Goal: Check status: Check status

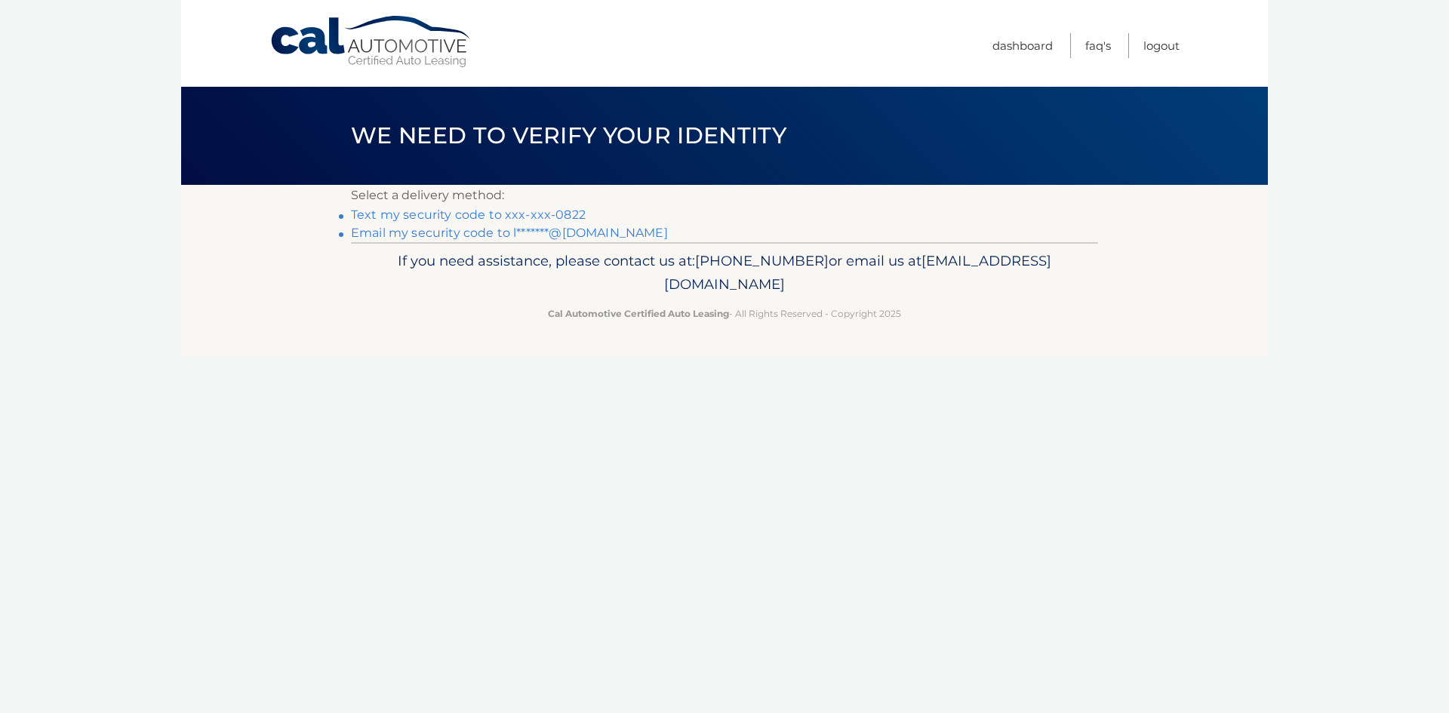
click at [377, 215] on link "Text my security code to xxx-xxx-0822" at bounding box center [468, 215] width 235 height 14
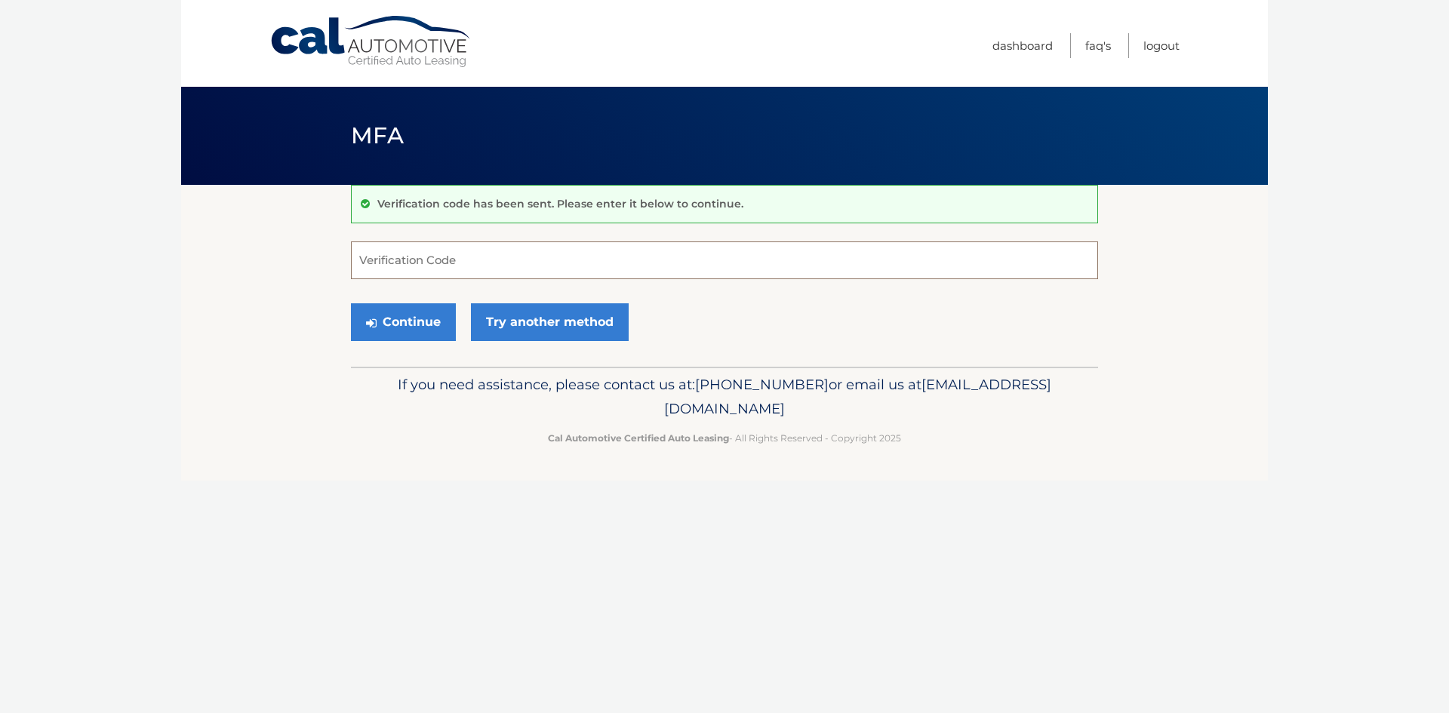
click at [388, 254] on input "Verification Code" at bounding box center [724, 260] width 747 height 38
type input "297413"
click at [427, 307] on button "Continue" at bounding box center [403, 322] width 105 height 38
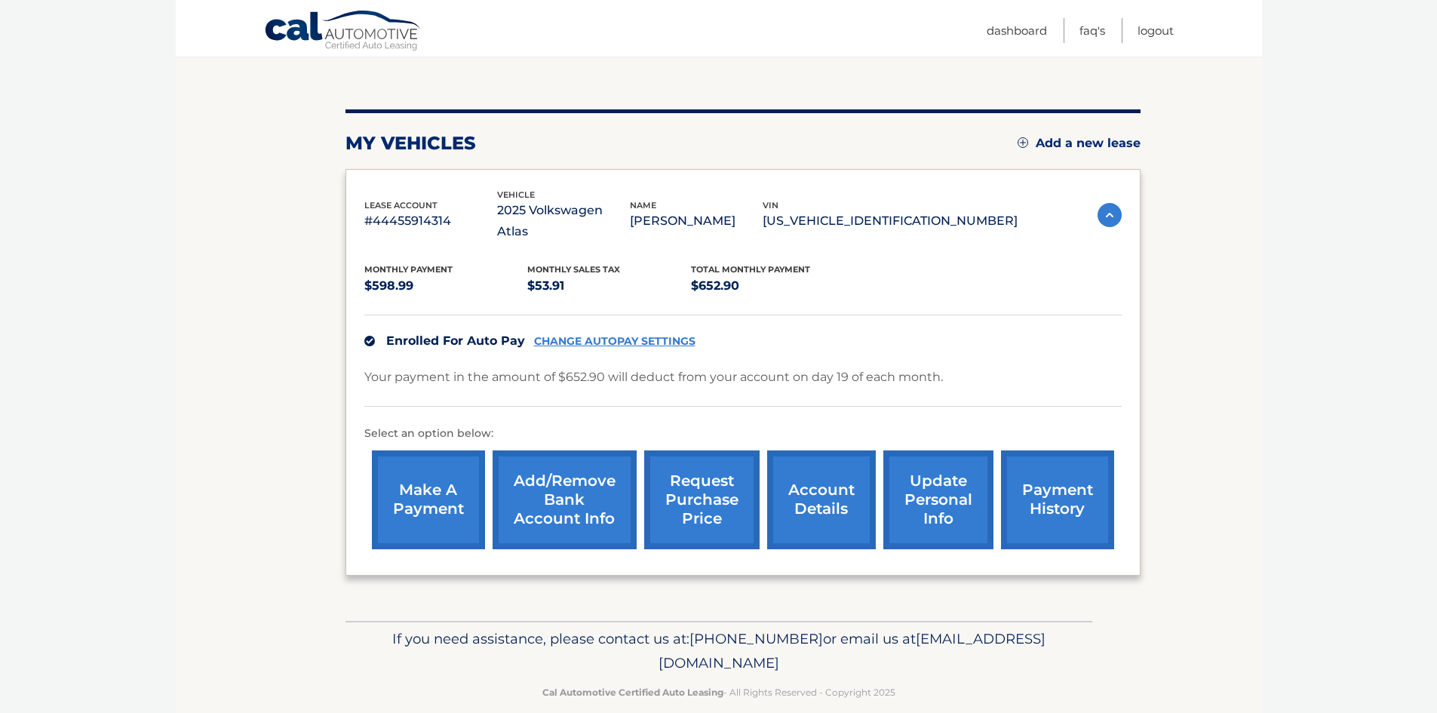
scroll to position [144, 0]
click at [1088, 490] on link "payment history" at bounding box center [1057, 499] width 113 height 99
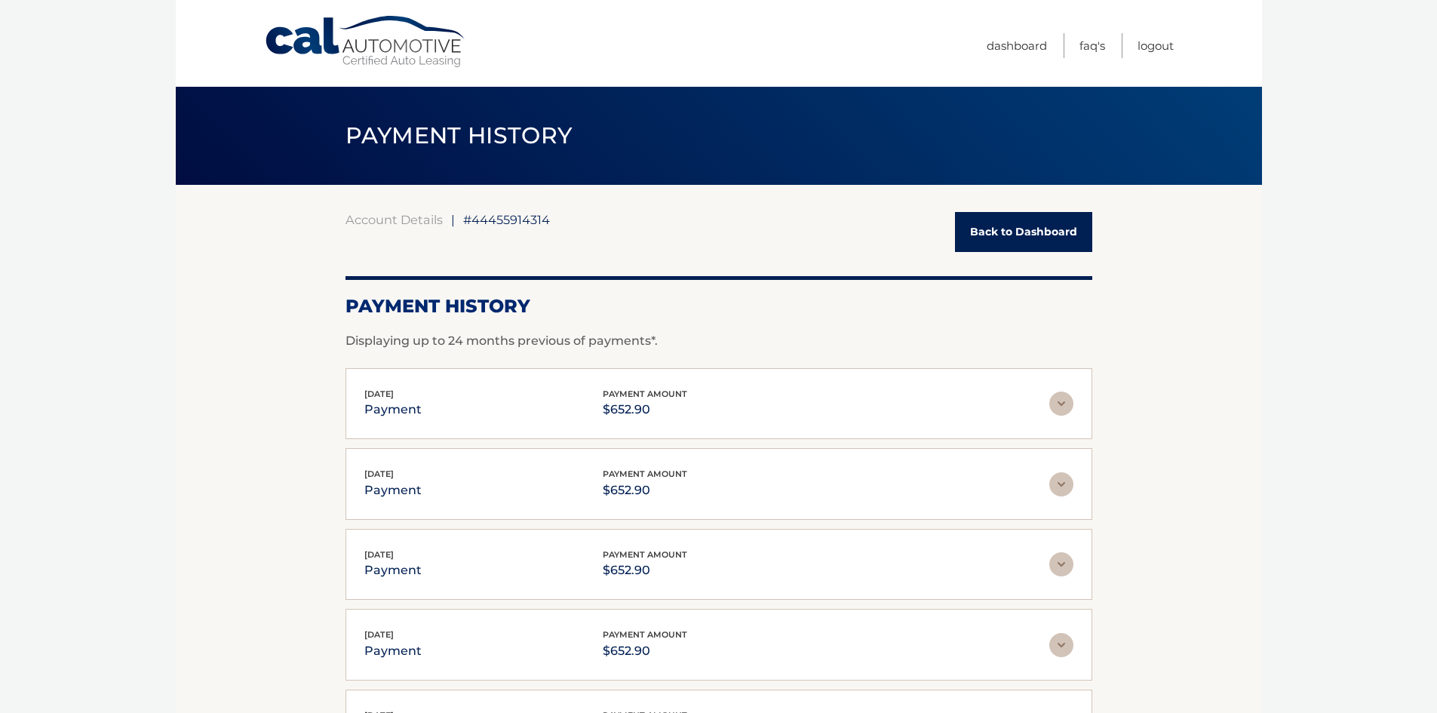
click at [1056, 402] on img at bounding box center [1062, 404] width 24 height 24
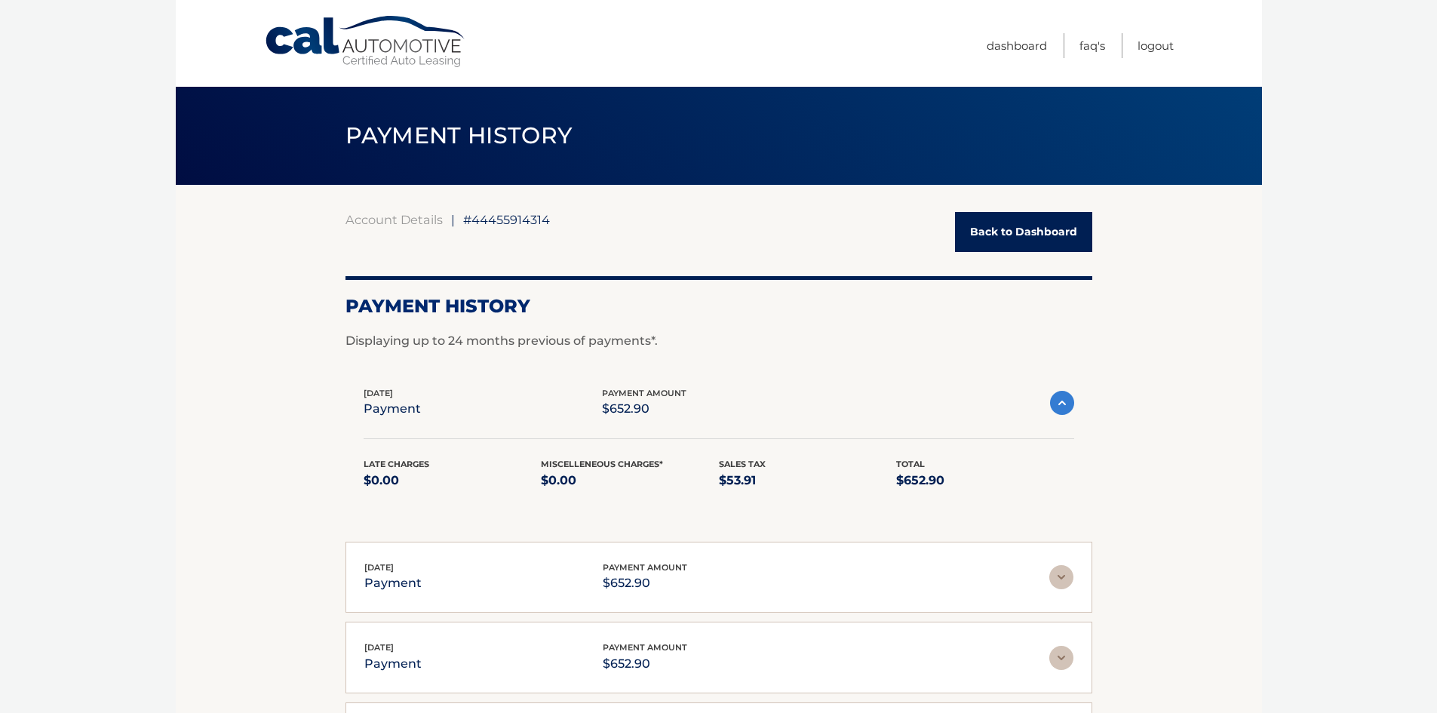
click at [1067, 398] on img at bounding box center [1062, 403] width 24 height 24
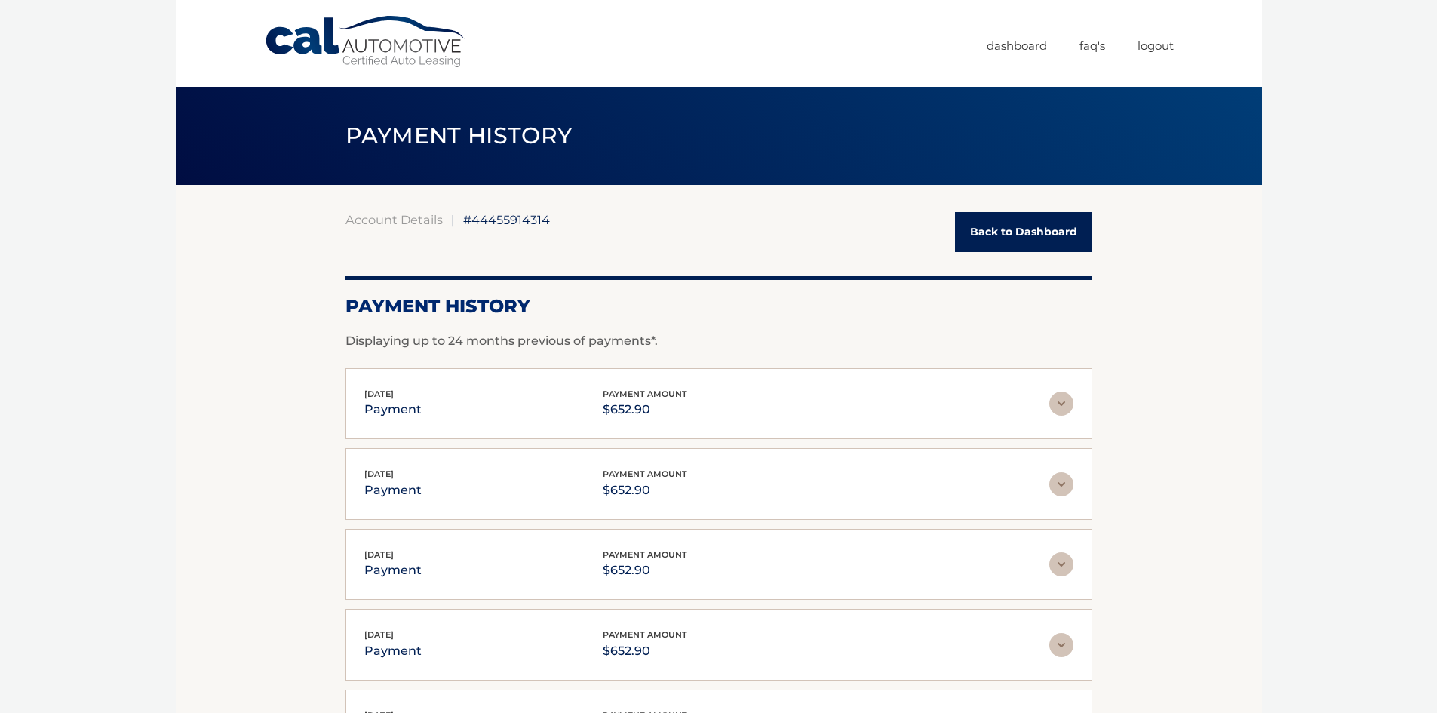
click at [432, 37] on link "Cal Automotive" at bounding box center [366, 42] width 204 height 54
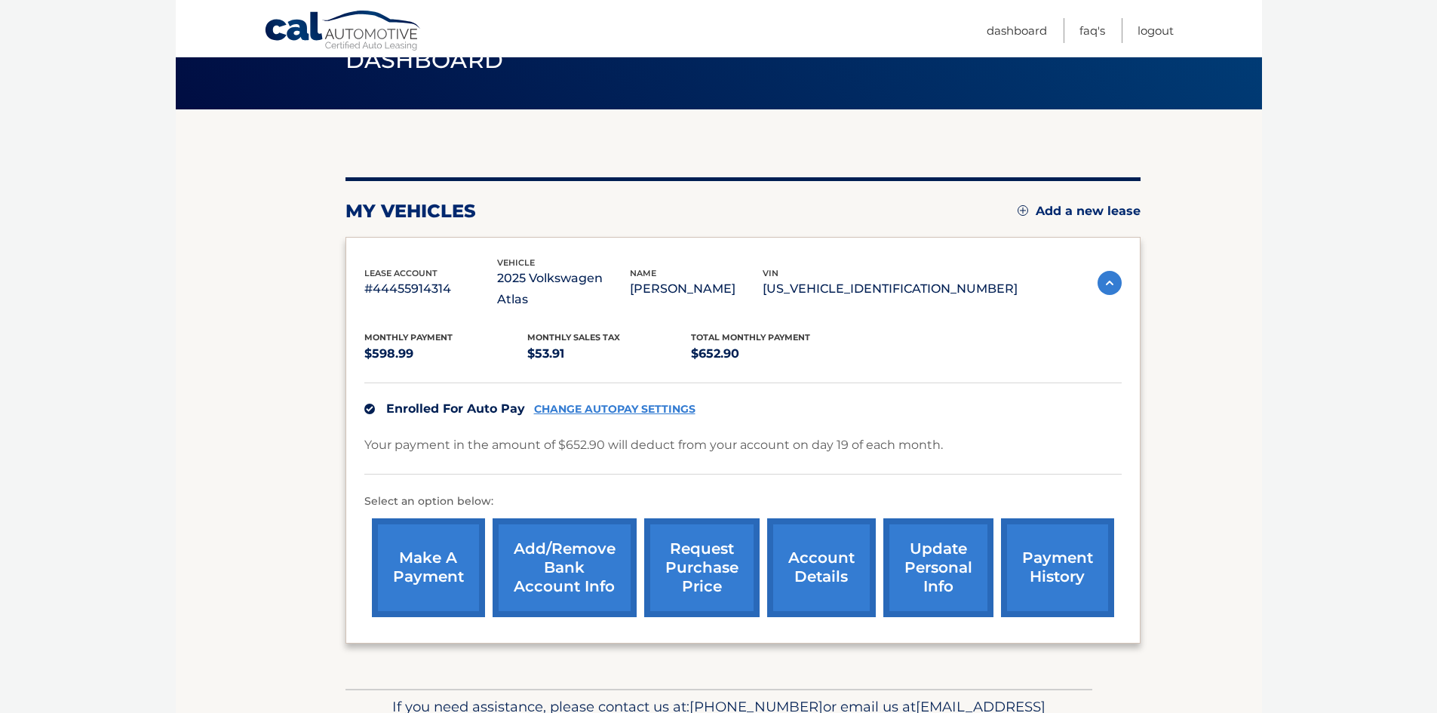
scroll to position [144, 0]
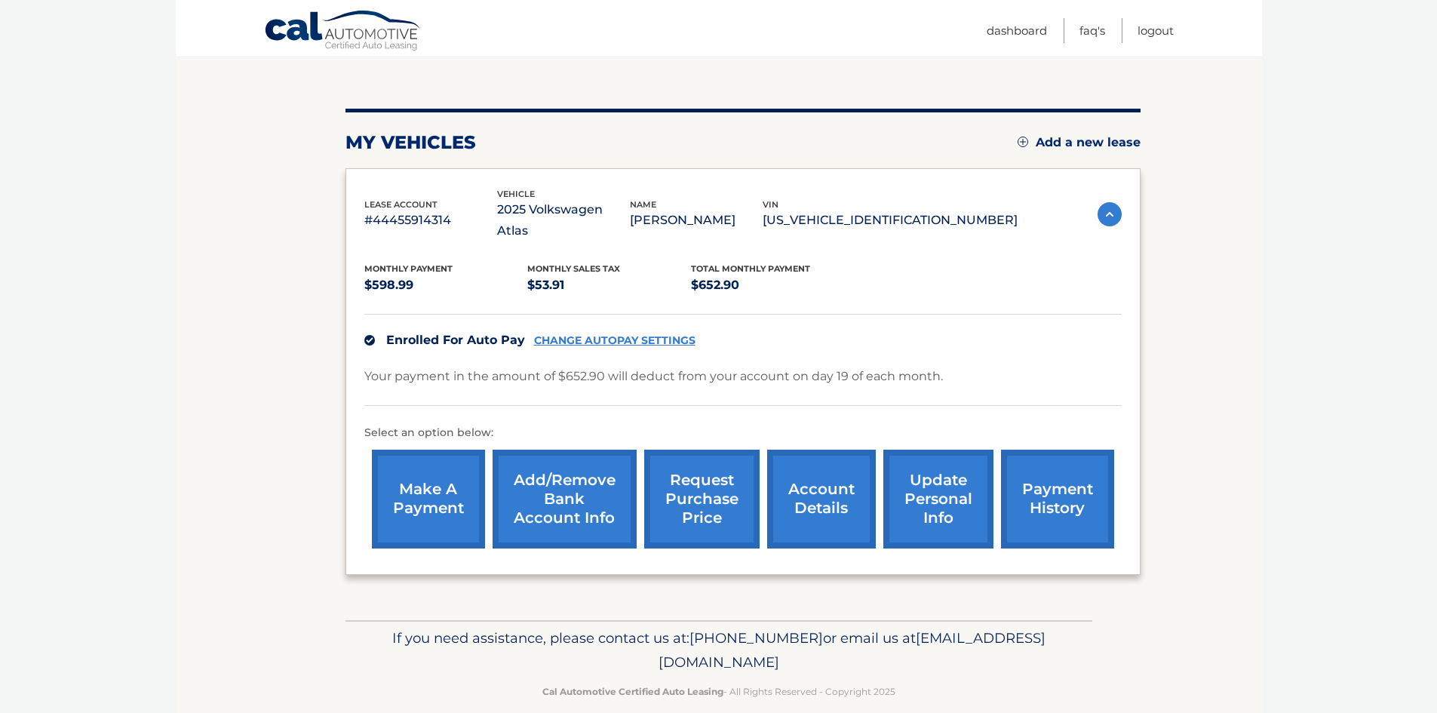
drag, startPoint x: 871, startPoint y: 644, endPoint x: 555, endPoint y: 644, distance: 315.4
click at [555, 644] on p "If you need assistance, please contact us at: 609-807-3200 or email us at Custo…" at bounding box center [718, 650] width 727 height 48
copy span "[EMAIL_ADDRESS][DOMAIN_NAME]"
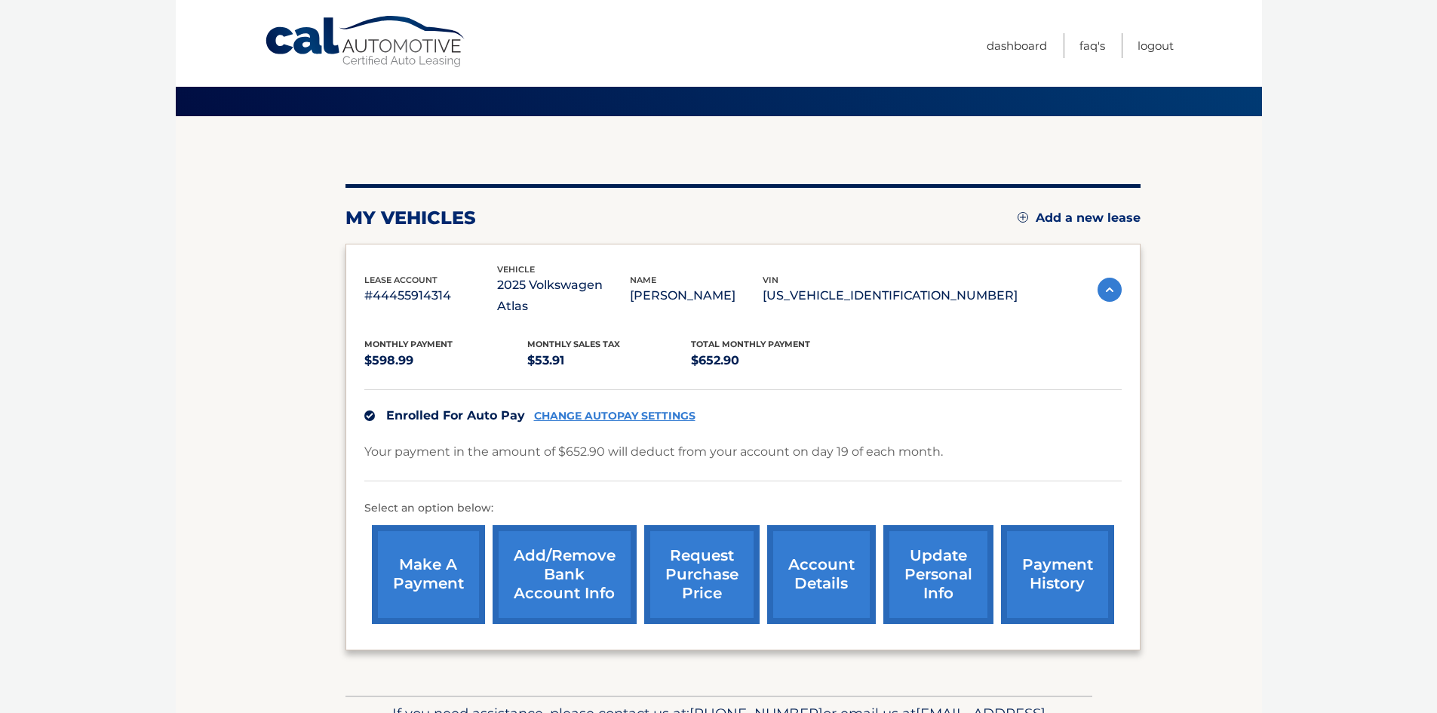
scroll to position [0, 0]
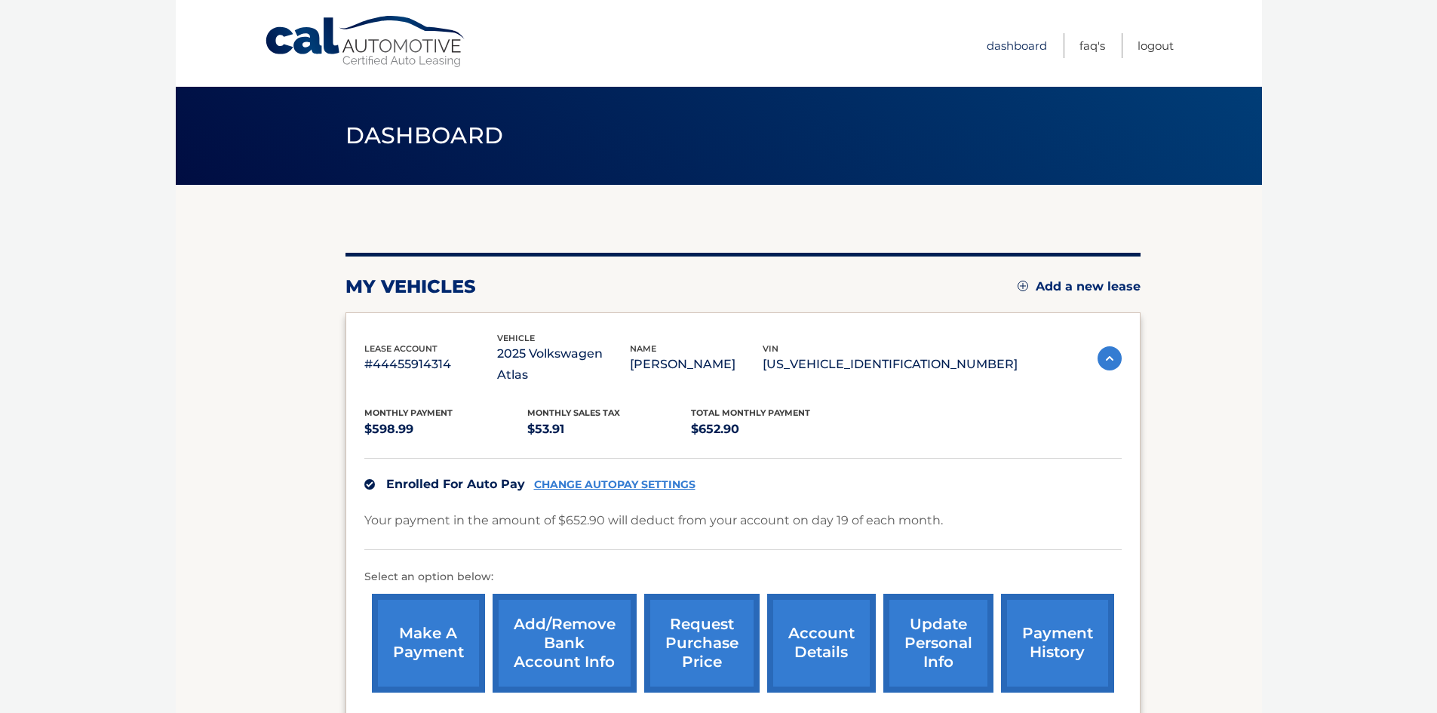
click at [1020, 45] on link "Dashboard" at bounding box center [1017, 45] width 60 height 25
click at [1168, 45] on link "Logout" at bounding box center [1156, 45] width 36 height 25
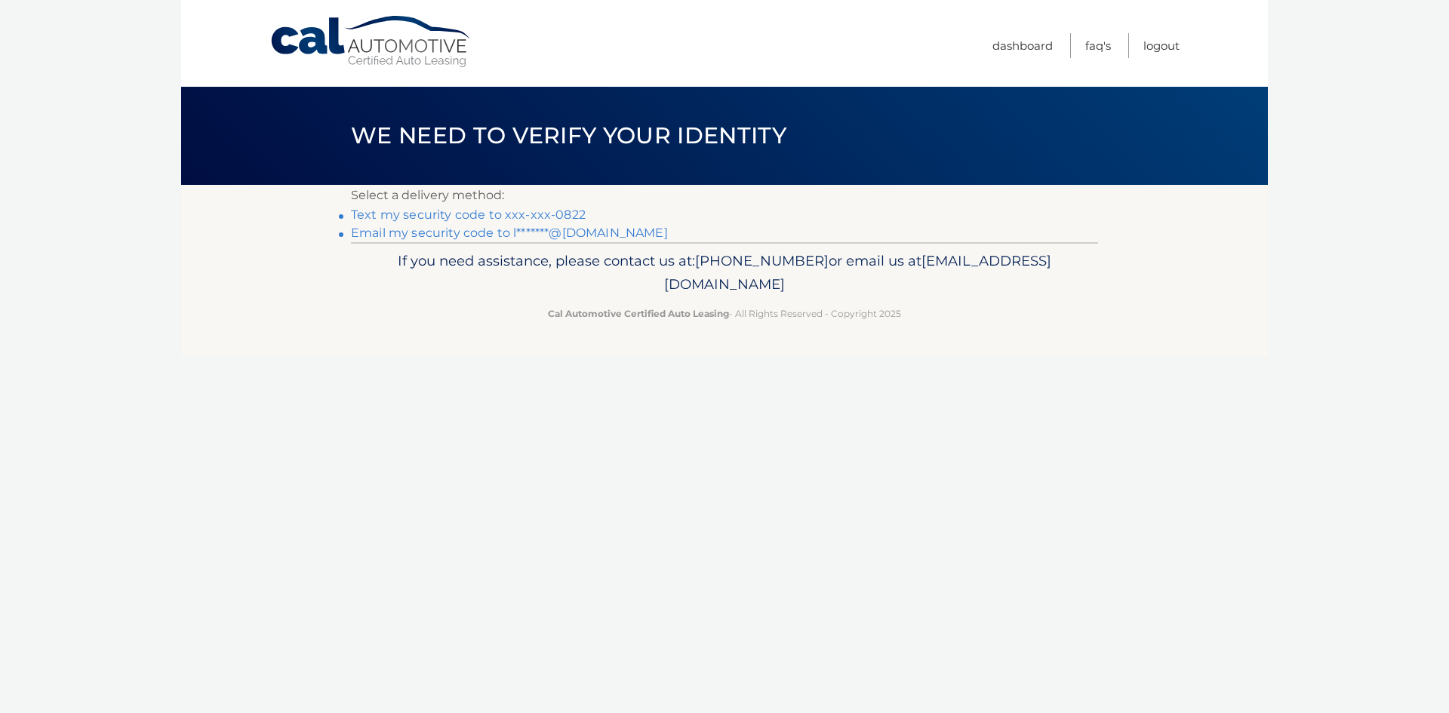
click at [524, 211] on link "Text my security code to xxx-xxx-0822" at bounding box center [468, 215] width 235 height 14
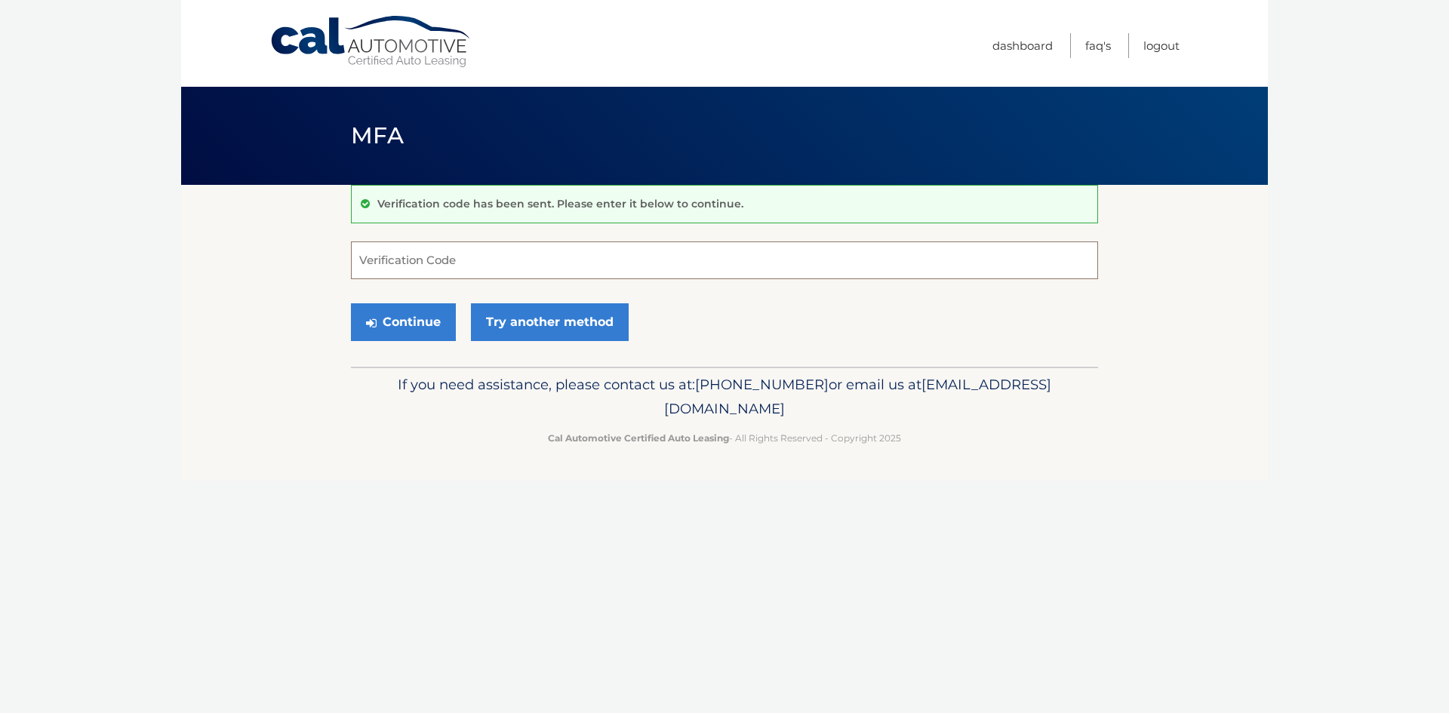
click at [452, 276] on input "Verification Code" at bounding box center [724, 260] width 747 height 38
type input "044171"
click at [351, 303] on button "Continue" at bounding box center [403, 322] width 105 height 38
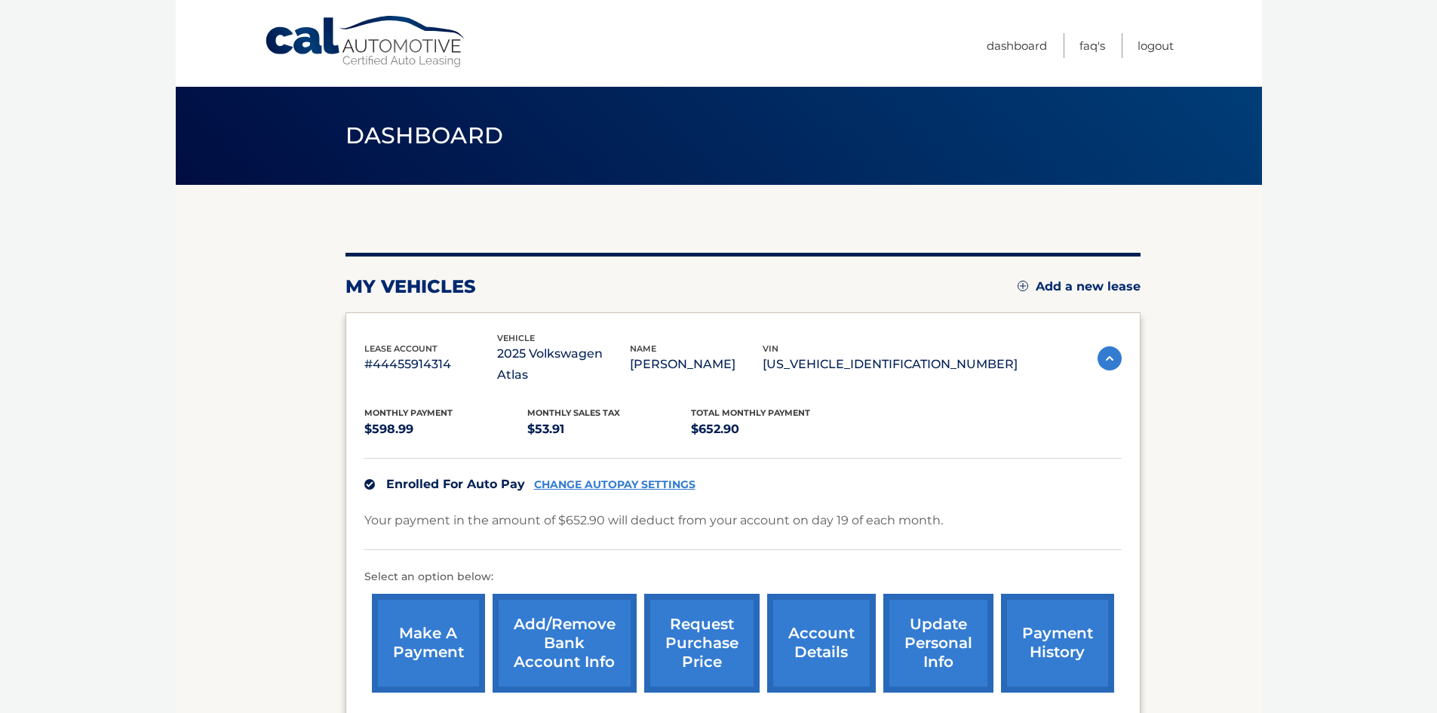
click at [1035, 605] on link "payment history" at bounding box center [1057, 643] width 113 height 99
click at [1073, 617] on link "payment history" at bounding box center [1057, 643] width 113 height 99
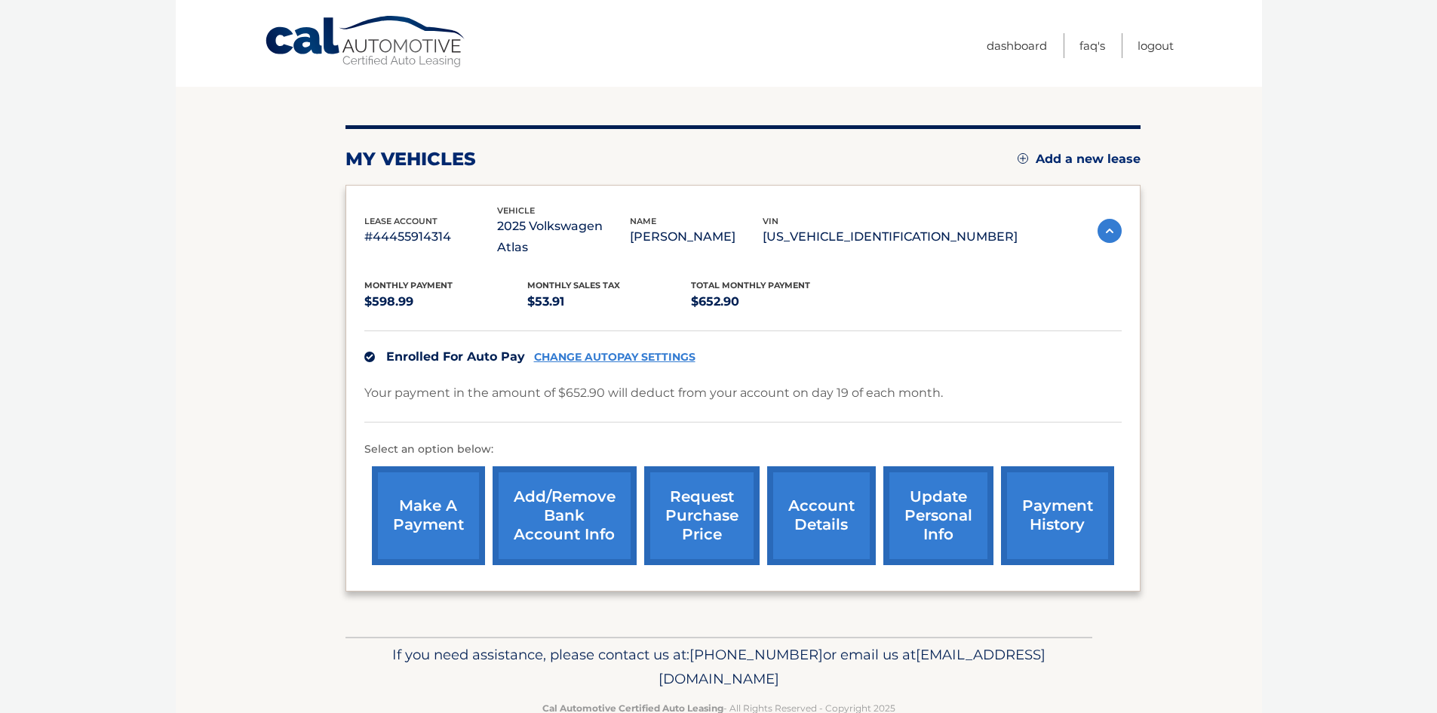
scroll to position [144, 0]
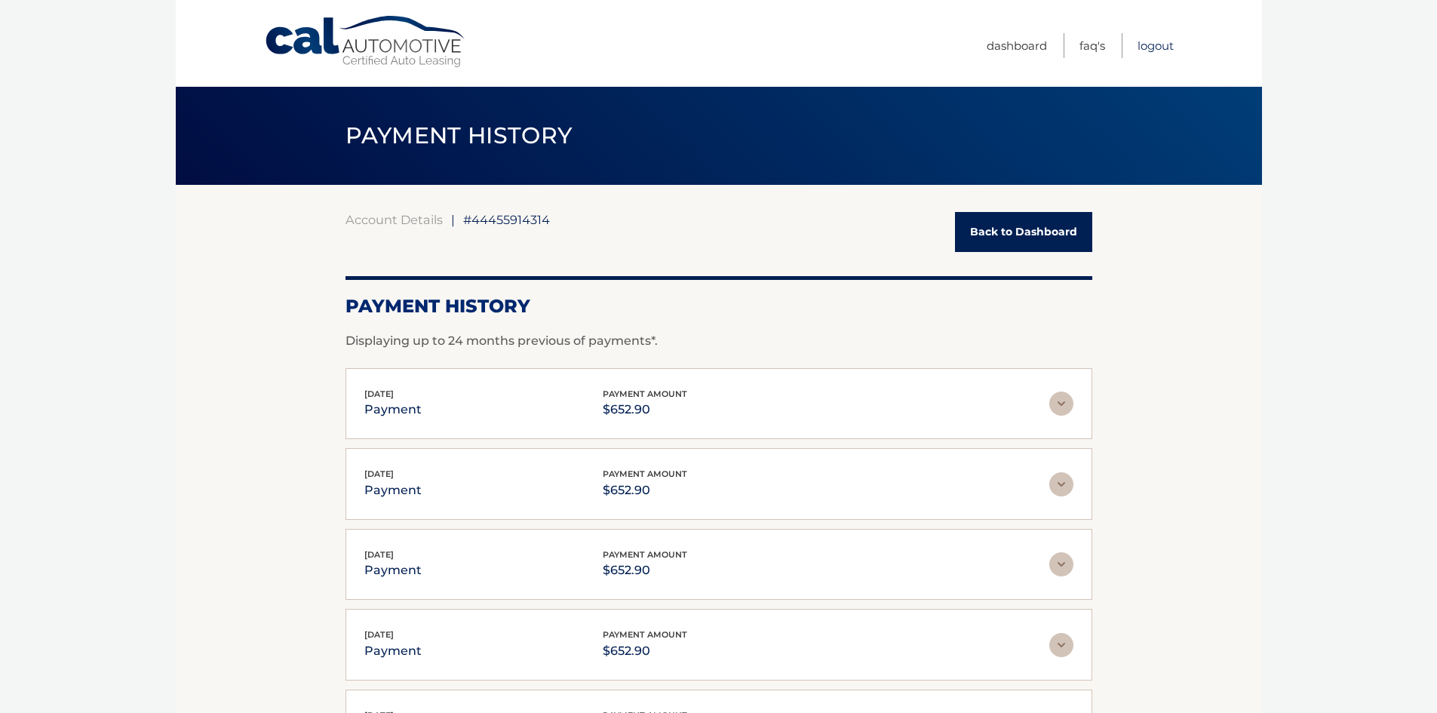
click at [1154, 43] on link "Logout" at bounding box center [1156, 45] width 36 height 25
